Goal: Task Accomplishment & Management: Use online tool/utility

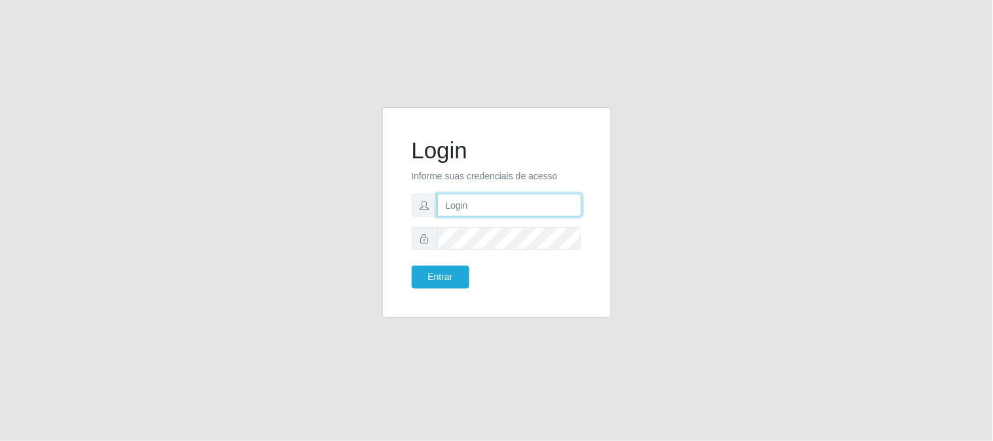
click at [510, 211] on input "text" at bounding box center [509, 205] width 145 height 23
type input "[EMAIL_ADDRESS][DOMAIN_NAME]"
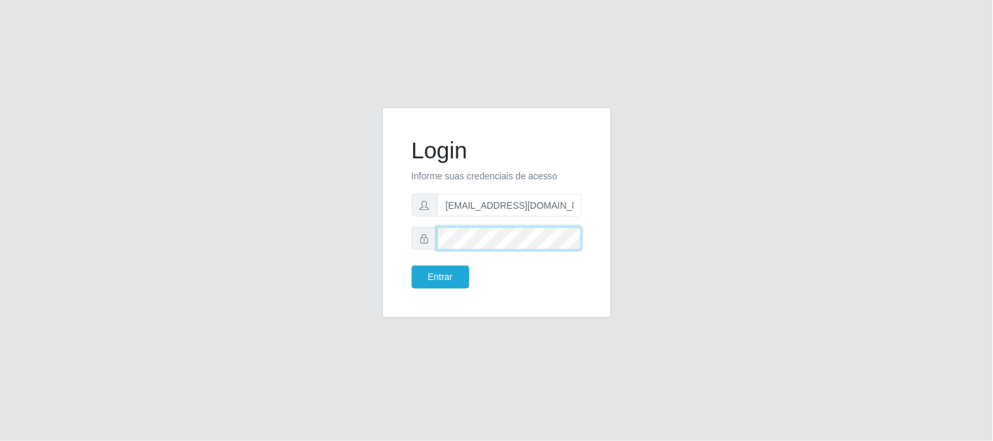
click at [412, 266] on button "Entrar" at bounding box center [441, 277] width 58 height 23
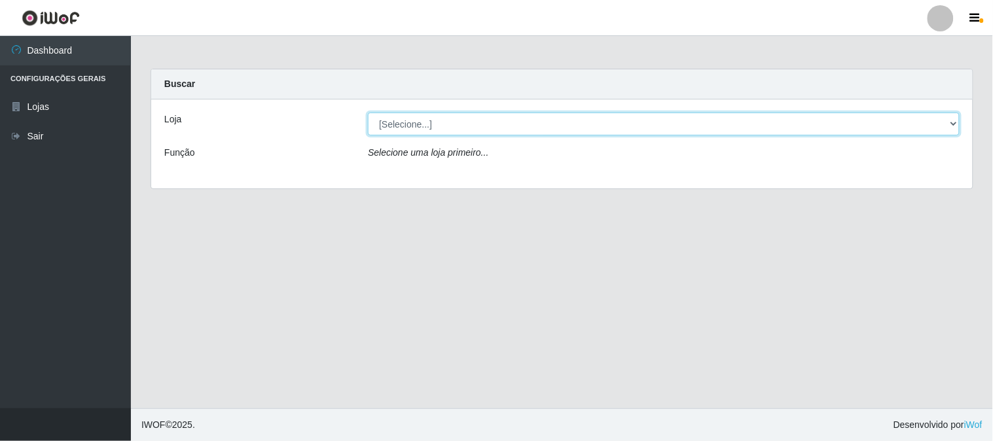
click at [958, 120] on select "[Selecione...] Queiroz Atacadão - [GEOGRAPHIC_DATA]" at bounding box center [664, 124] width 592 height 23
select select "464"
click at [368, 113] on select "[Selecione...] Queiroz Atacadão - [GEOGRAPHIC_DATA]" at bounding box center [664, 124] width 592 height 23
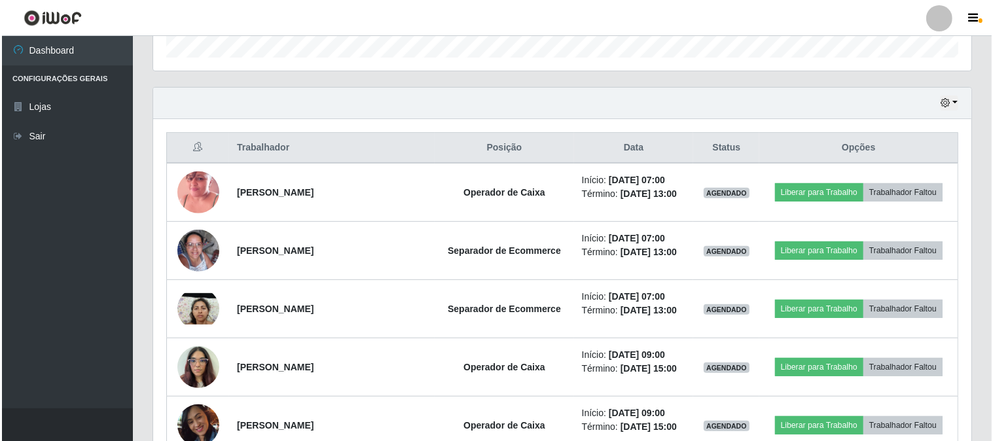
scroll to position [436, 0]
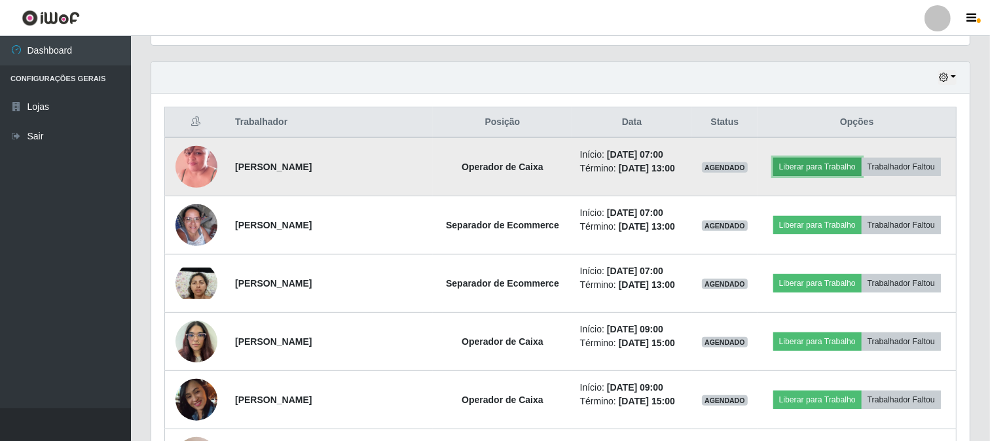
click at [802, 169] on button "Liberar para Trabalho" at bounding box center [817, 167] width 88 height 18
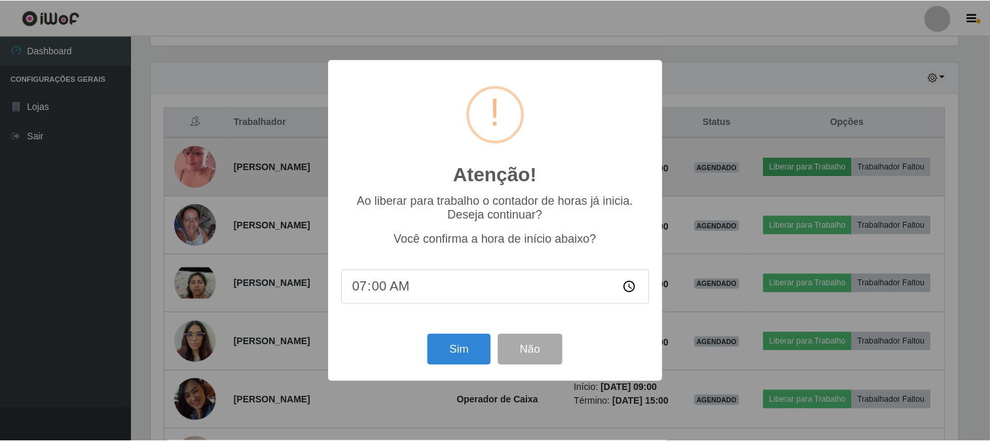
scroll to position [271, 810]
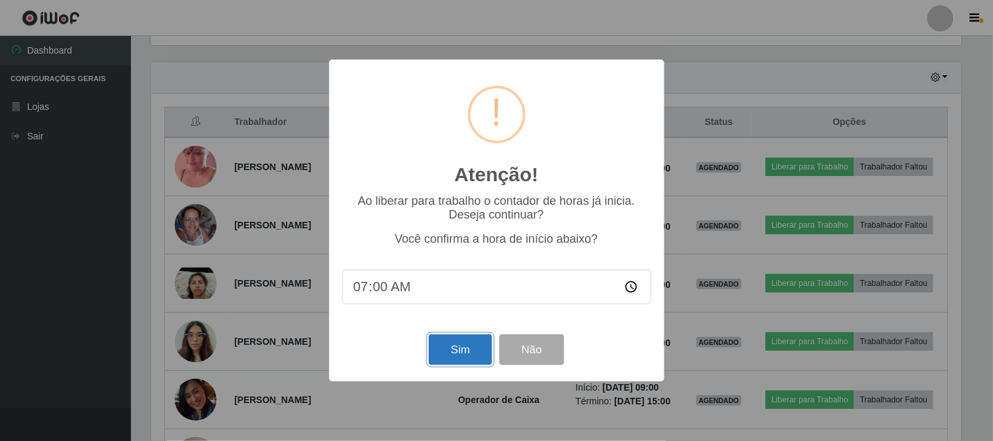
click at [463, 355] on button "Sim" at bounding box center [460, 349] width 63 height 31
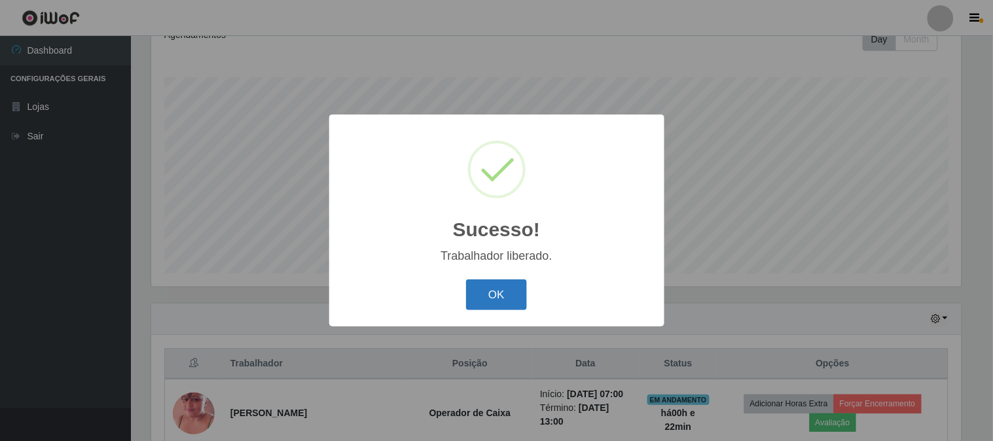
click at [488, 297] on button "OK" at bounding box center [496, 294] width 61 height 31
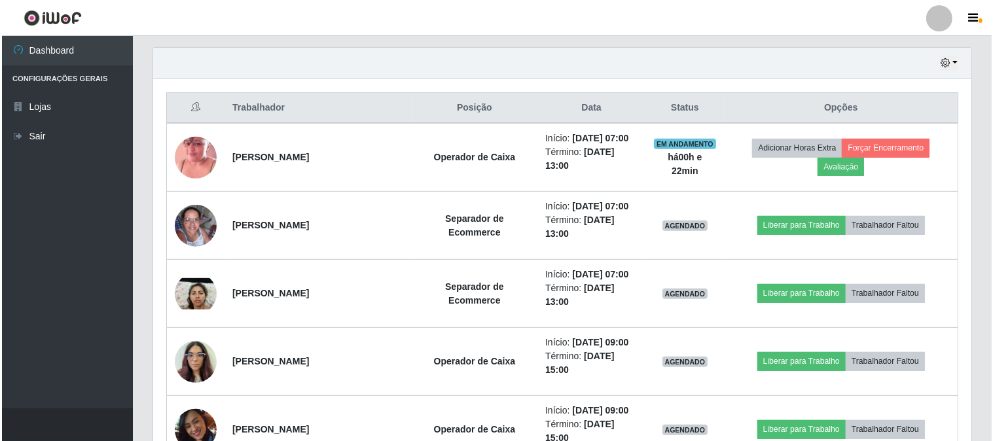
scroll to position [486, 0]
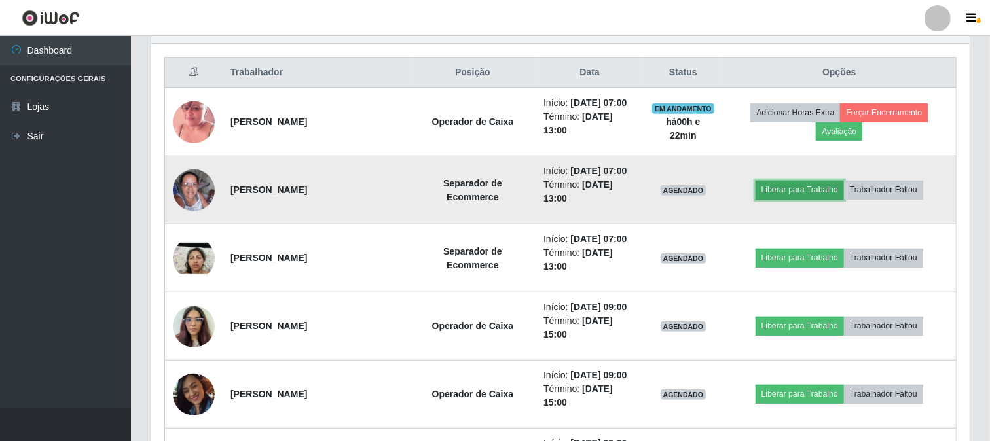
click at [821, 190] on button "Liberar para Trabalho" at bounding box center [799, 190] width 88 height 18
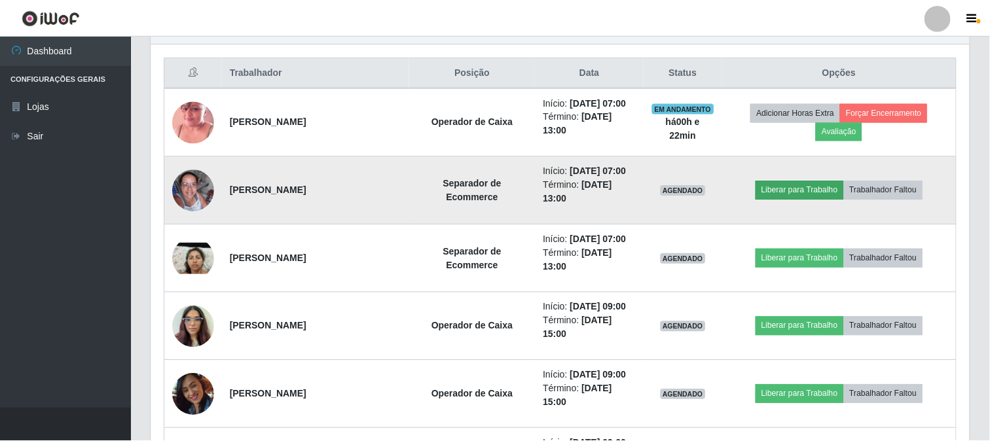
scroll to position [271, 810]
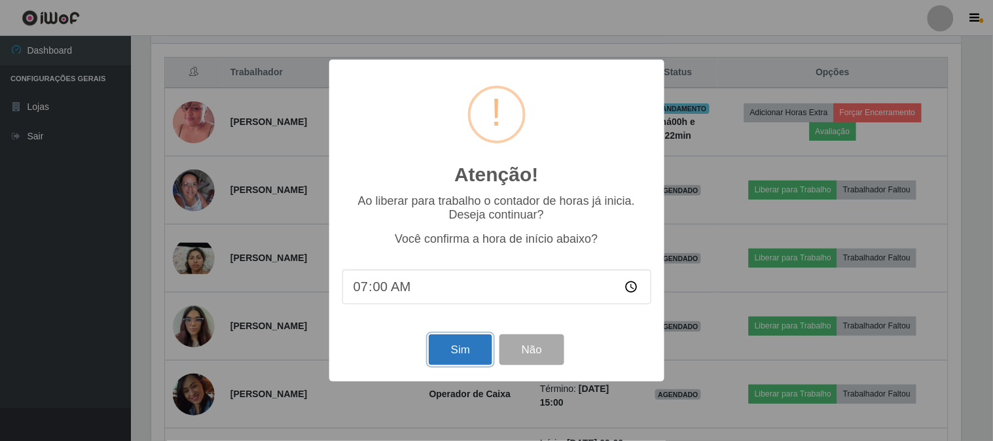
click at [454, 358] on button "Sim" at bounding box center [460, 349] width 63 height 31
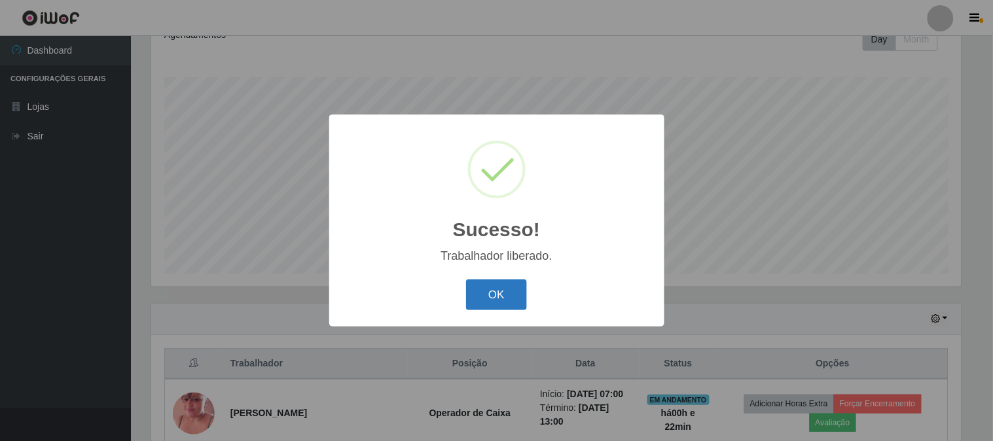
click at [482, 304] on button "OK" at bounding box center [496, 294] width 61 height 31
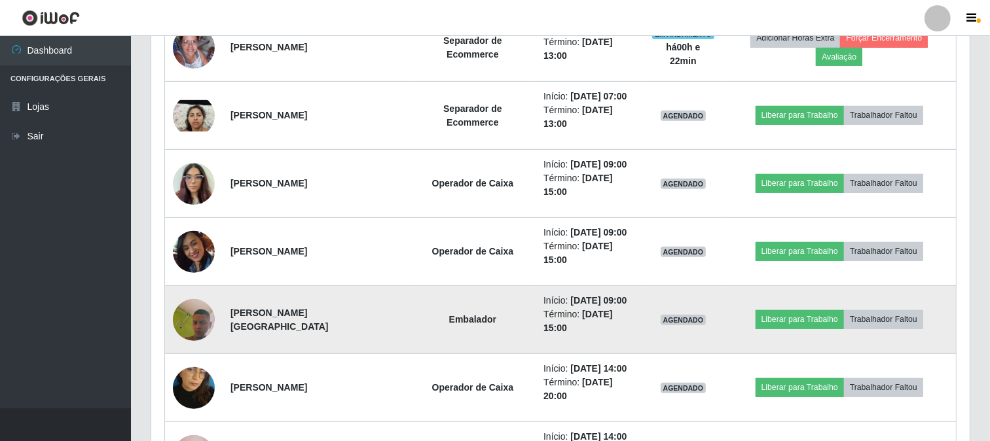
scroll to position [631, 0]
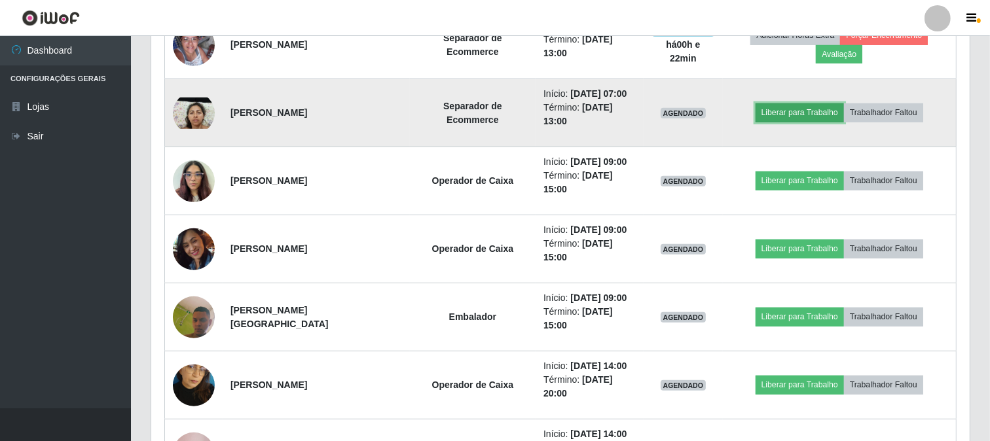
click at [810, 109] on button "Liberar para Trabalho" at bounding box center [799, 112] width 88 height 18
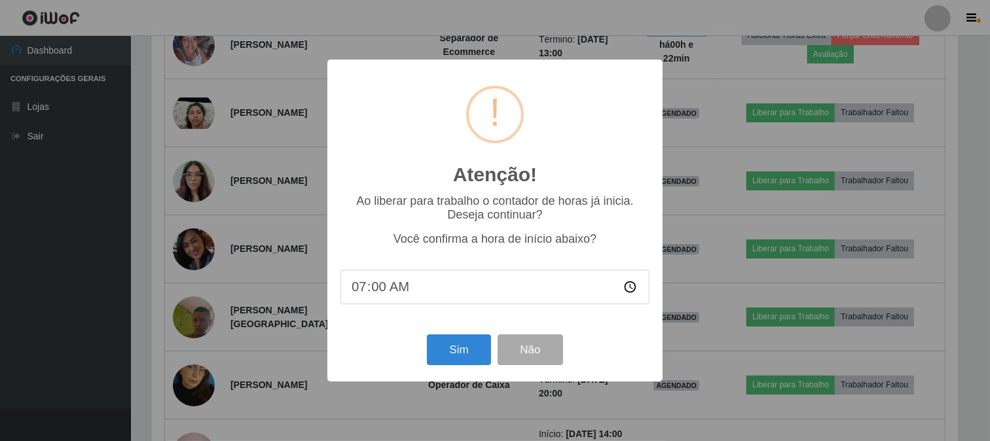
scroll to position [271, 810]
click at [454, 357] on button "Sim" at bounding box center [460, 349] width 63 height 31
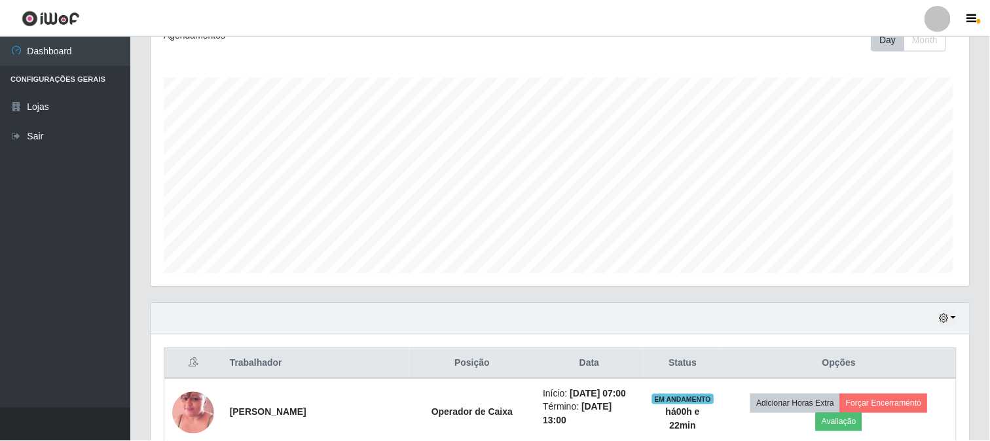
scroll to position [0, 0]
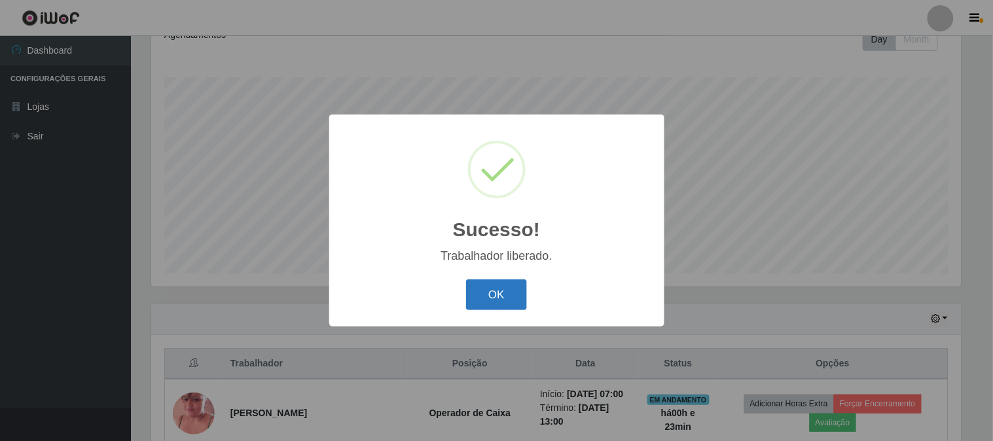
click at [517, 295] on button "OK" at bounding box center [496, 294] width 61 height 31
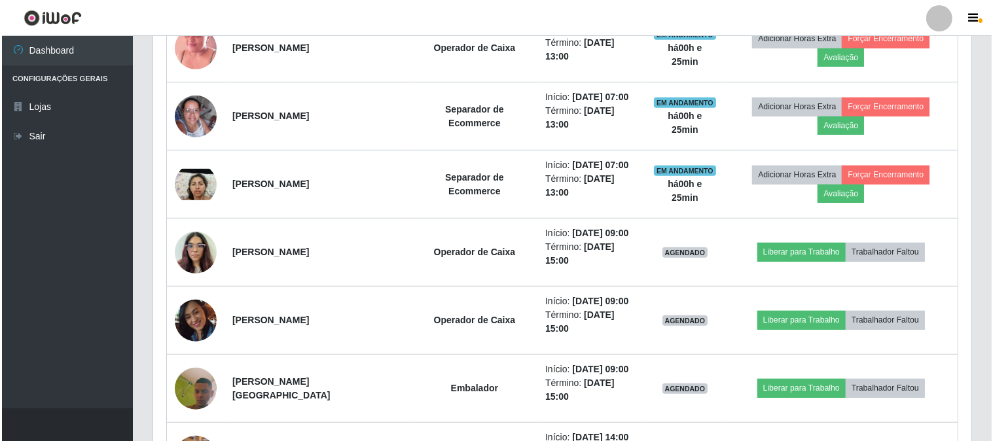
scroll to position [558, 0]
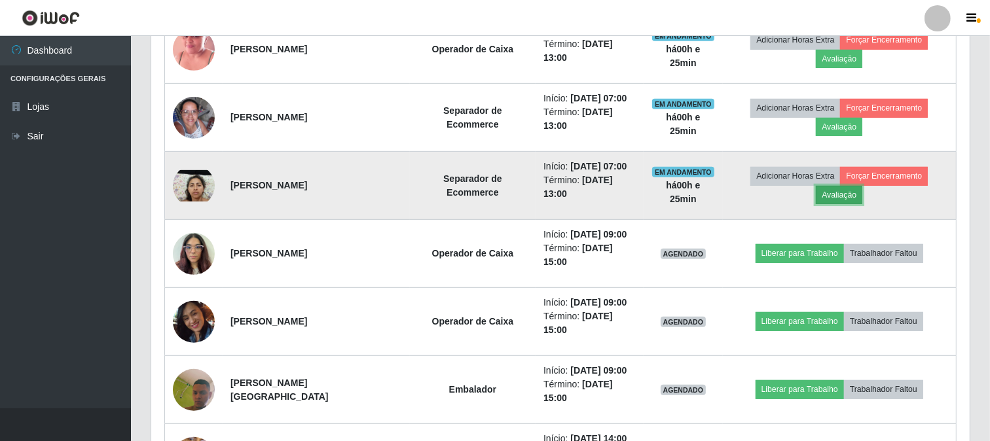
click at [836, 198] on button "Avaliação" at bounding box center [838, 195] width 46 height 18
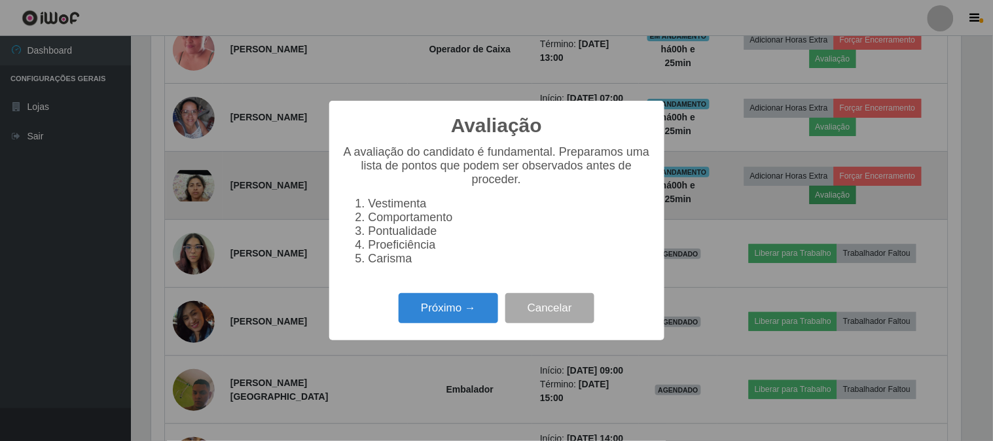
scroll to position [271, 810]
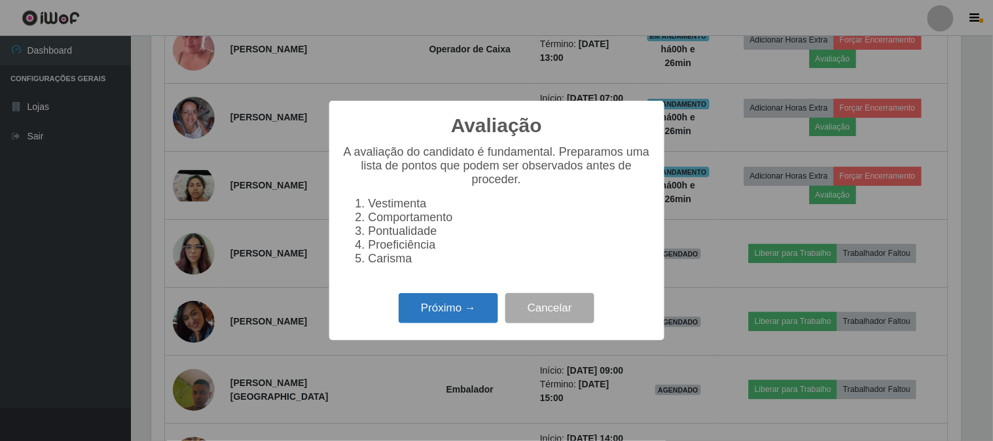
click at [443, 316] on button "Próximo →" at bounding box center [448, 308] width 99 height 31
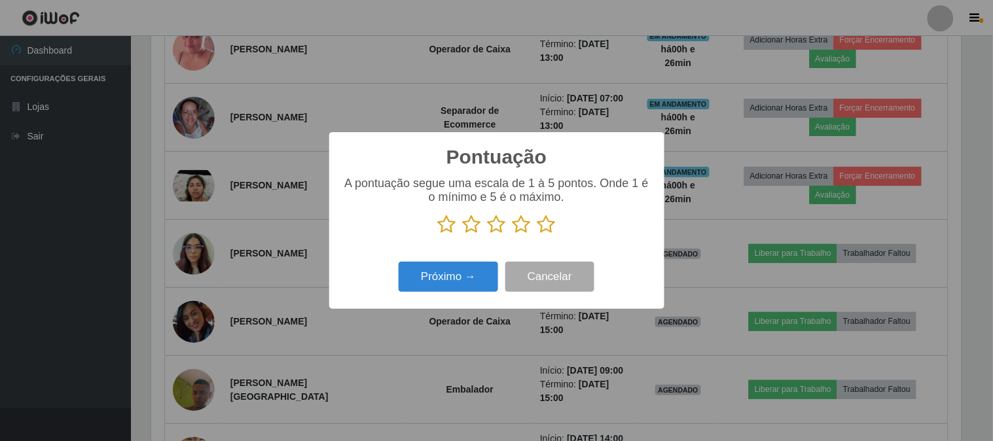
scroll to position [654175, 653636]
click at [546, 231] on icon at bounding box center [546, 225] width 18 height 20
click at [537, 234] on input "radio" at bounding box center [537, 234] width 0 height 0
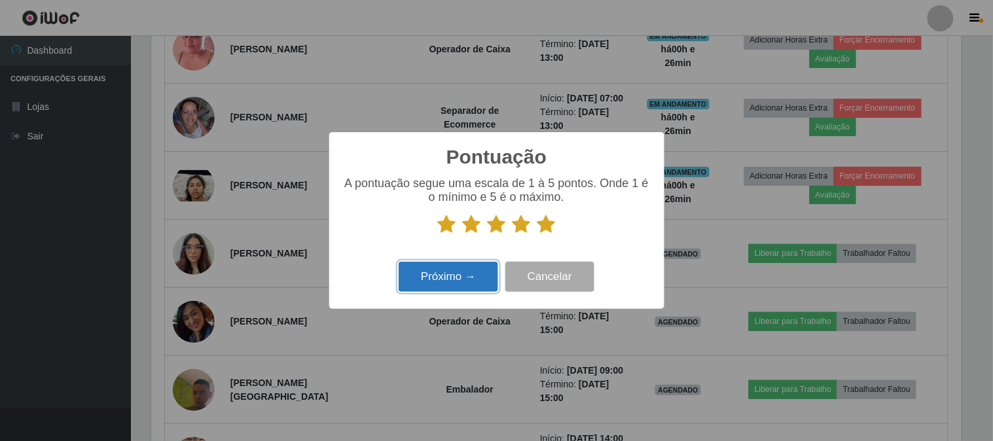
click at [481, 275] on button "Próximo →" at bounding box center [448, 277] width 99 height 31
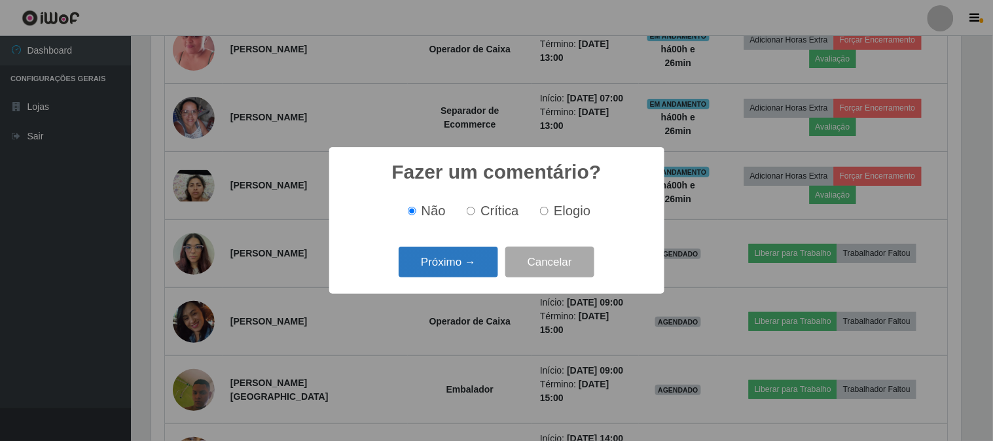
click at [448, 264] on button "Próximo →" at bounding box center [448, 262] width 99 height 31
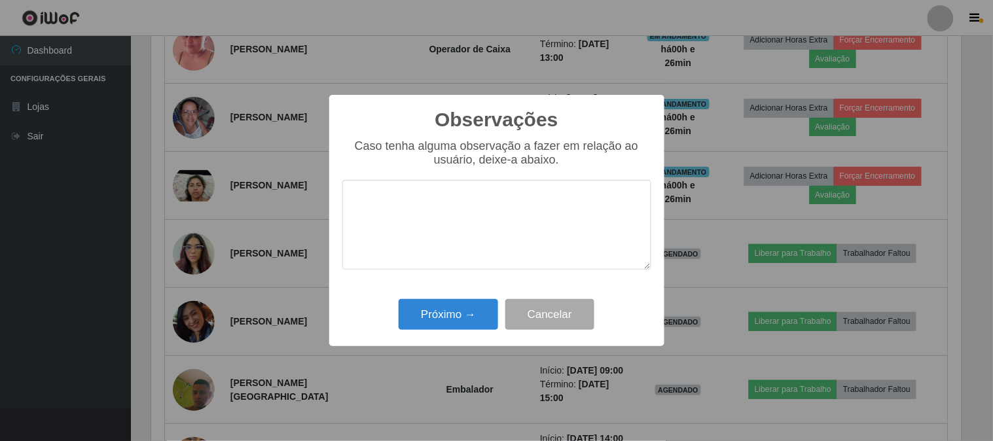
click at [446, 213] on textarea at bounding box center [496, 225] width 309 height 90
type textarea "muito rapida nas feira"
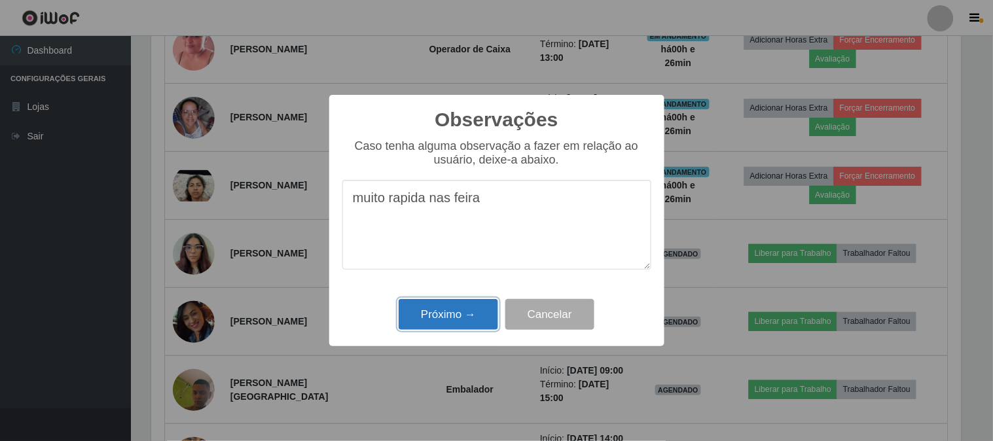
click at [458, 315] on button "Próximo →" at bounding box center [448, 314] width 99 height 31
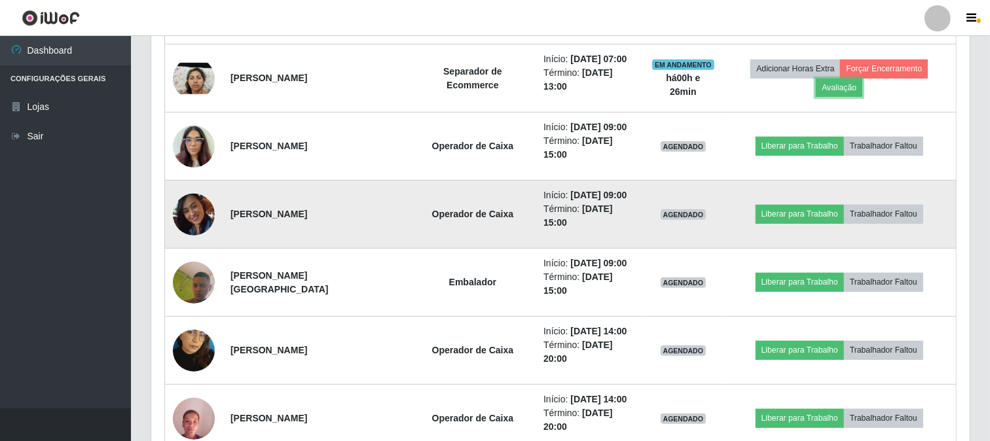
scroll to position [558, 0]
